Goal: Task Accomplishment & Management: Use online tool/utility

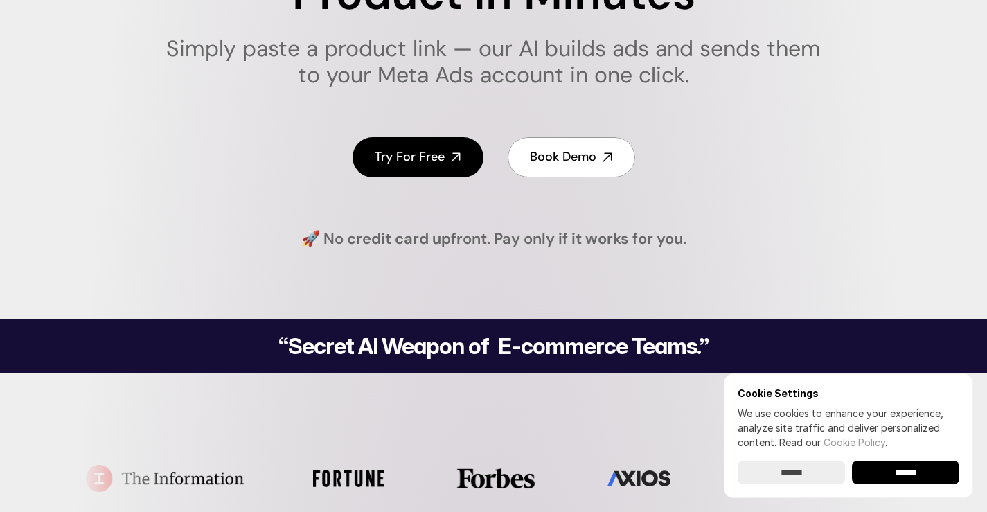
scroll to position [277, 0]
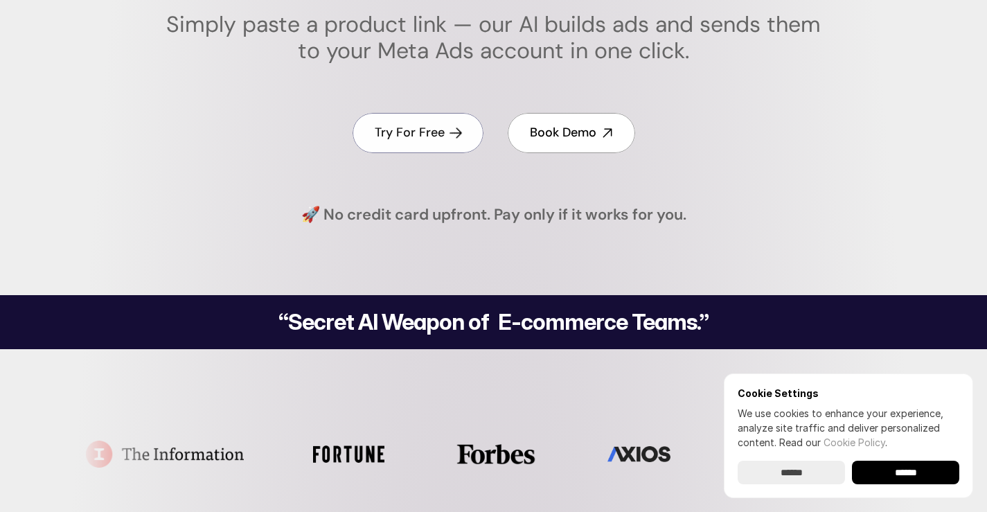
click at [436, 132] on h4 "Try For Free" at bounding box center [410, 132] width 70 height 17
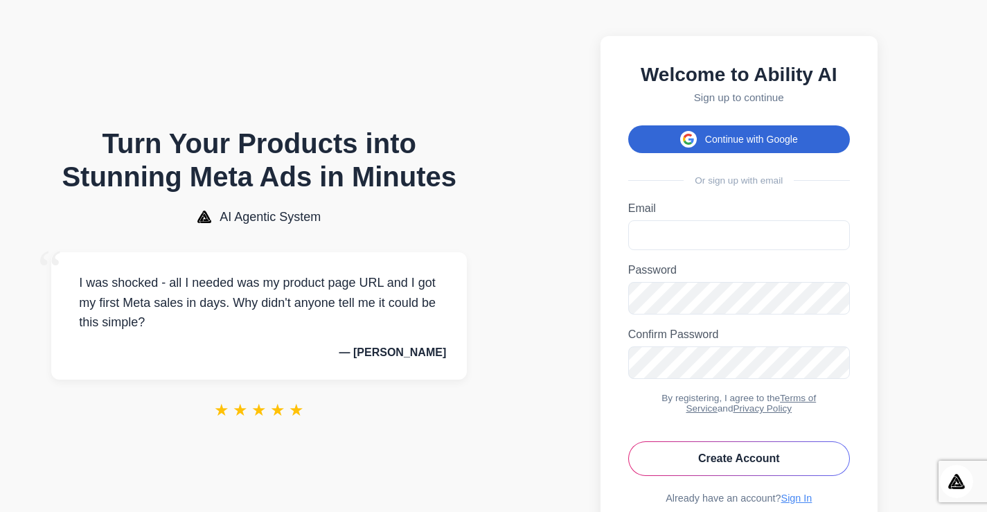
click at [712, 140] on button "Continue with Google" at bounding box center [739, 139] width 222 height 28
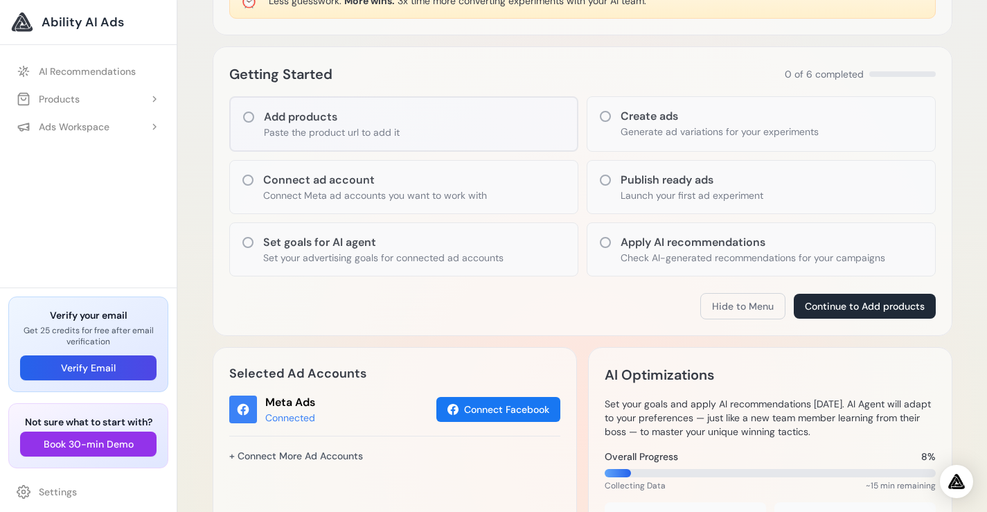
scroll to position [139, 0]
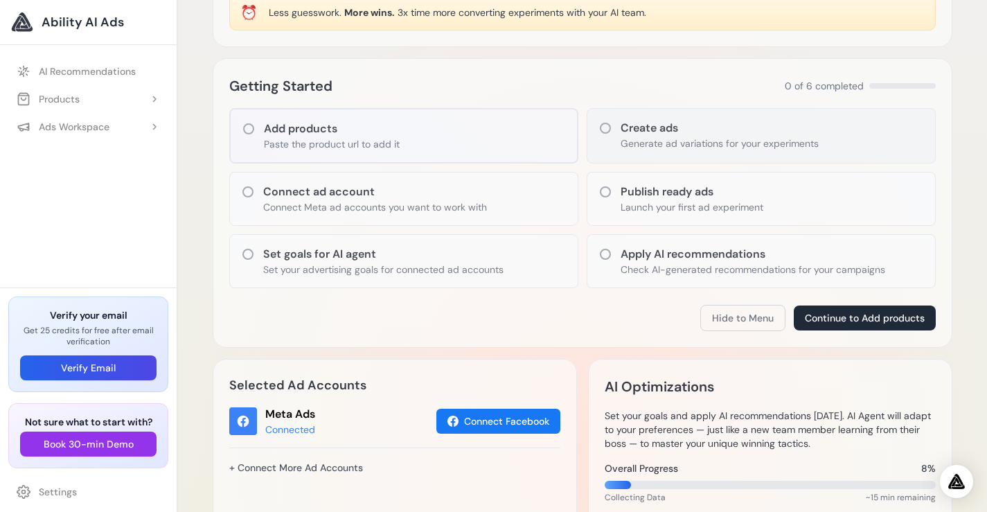
click at [603, 127] on icon at bounding box center [605, 128] width 14 height 14
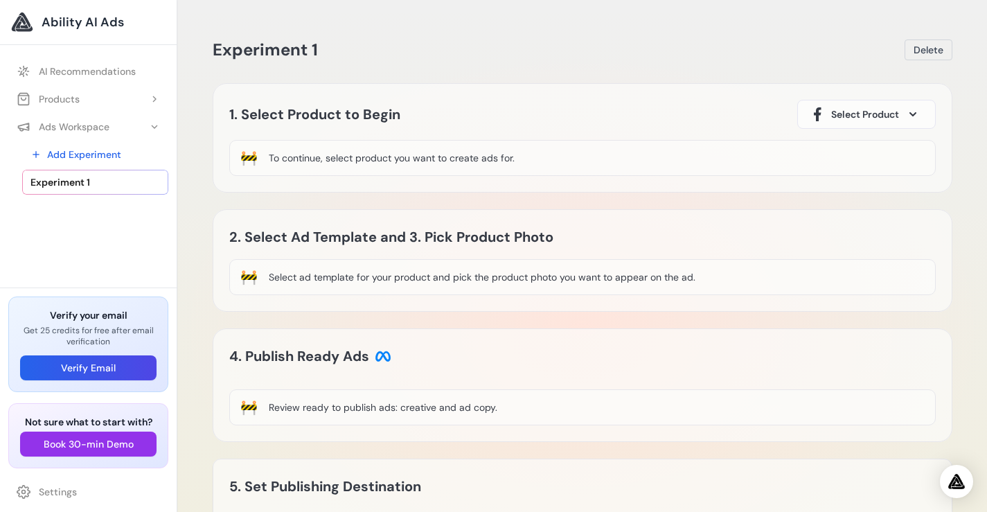
scroll to position [69, 0]
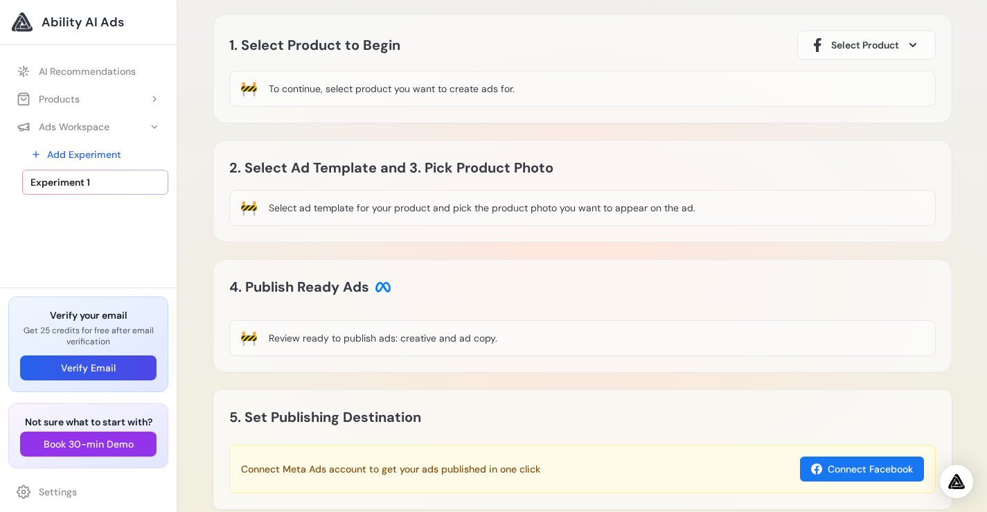
drag, startPoint x: 526, startPoint y: 89, endPoint x: 267, endPoint y: 110, distance: 259.9
click at [267, 110] on div "1. Select Product to Begin Select Product 🚧 To continue, select product you wan…" at bounding box center [583, 68] width 740 height 109
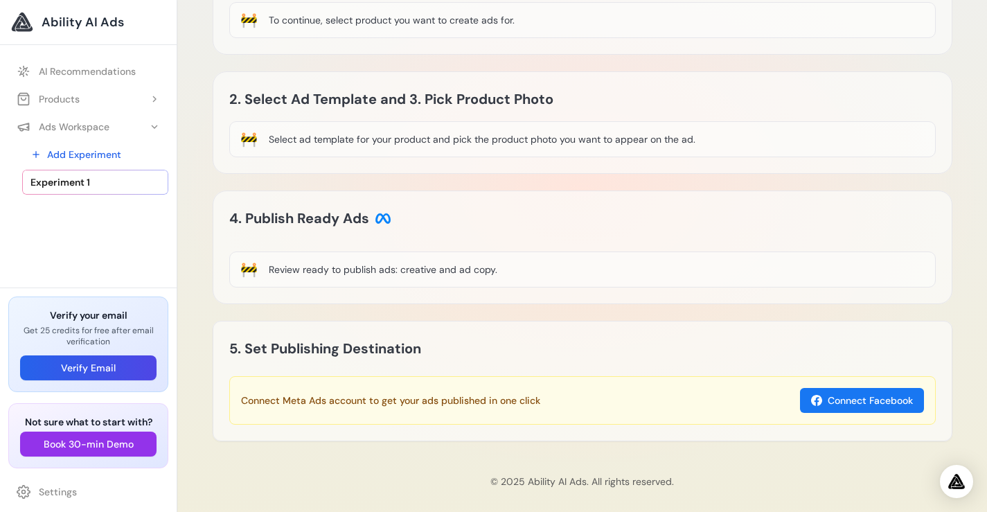
scroll to position [139, 0]
